Goal: Task Accomplishment & Management: Manage account settings

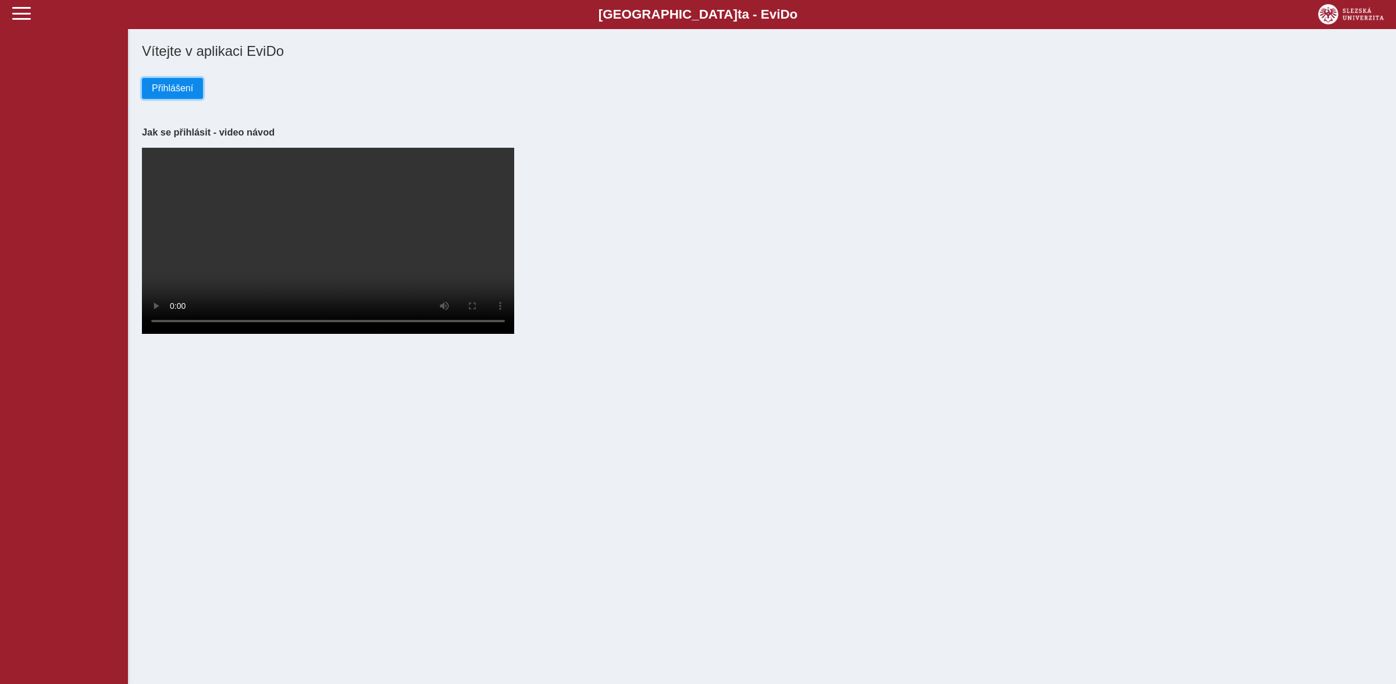
click at [162, 94] on span "Přihlášení" at bounding box center [172, 88] width 41 height 10
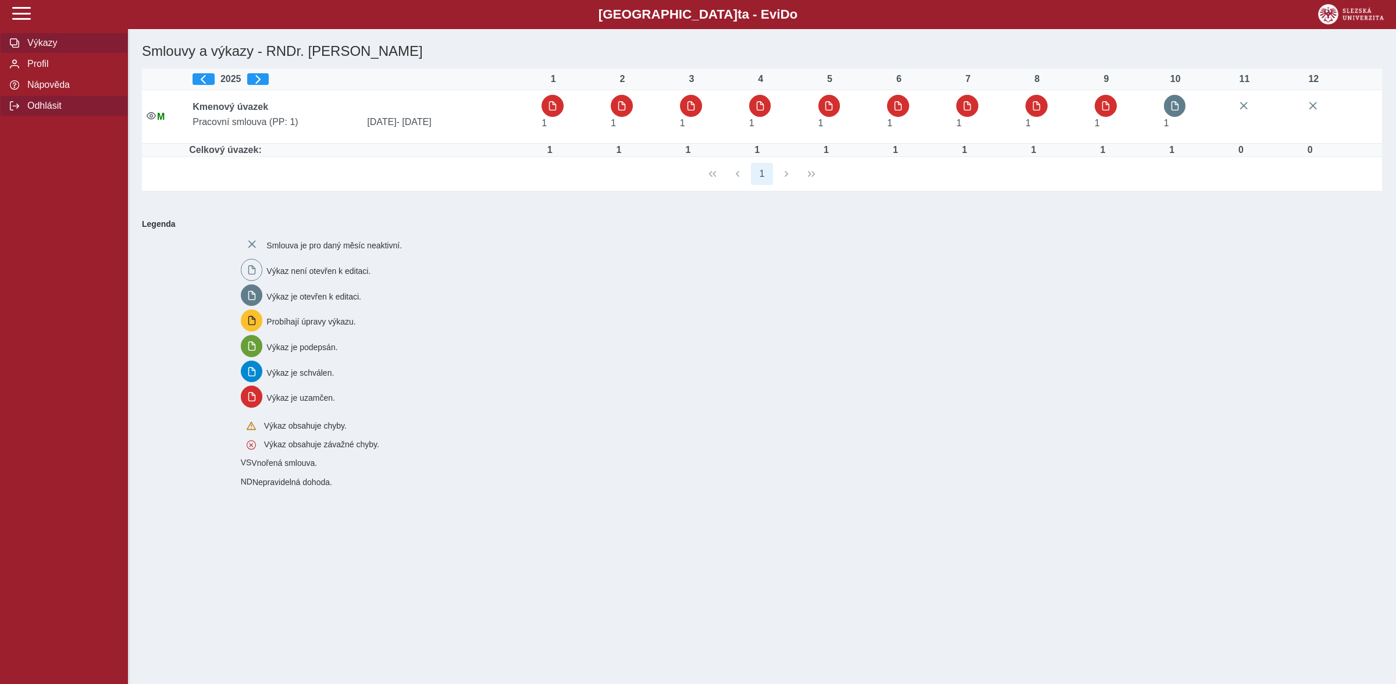
click at [46, 111] on span "Odhlásit" at bounding box center [71, 106] width 94 height 10
